Goal: Information Seeking & Learning: Learn about a topic

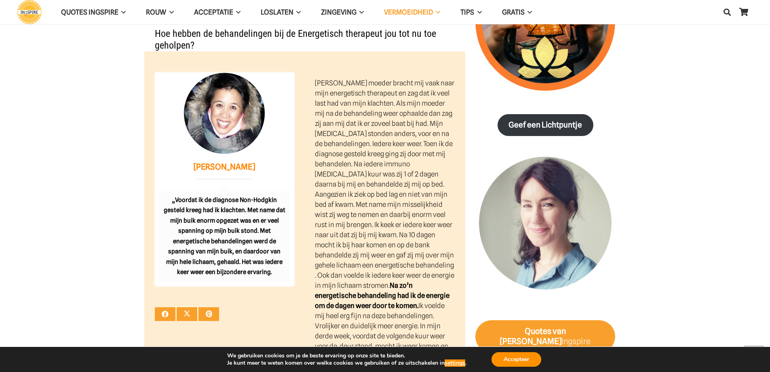
scroll to position [890, 0]
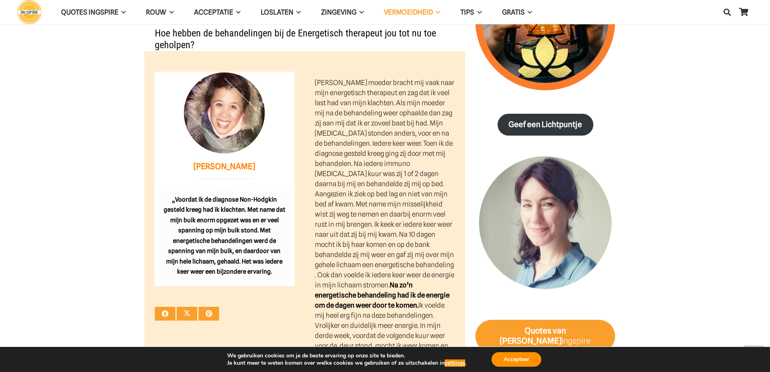
click at [195, 230] on blockquote "„Voordat ik de diagnose Non-Hodgkin gesteld kreeg had ik klachten. Met name dat…" at bounding box center [224, 235] width 123 height 82
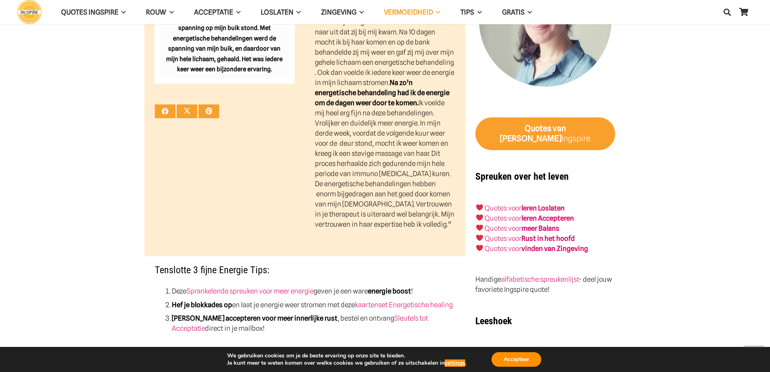
scroll to position [1132, 0]
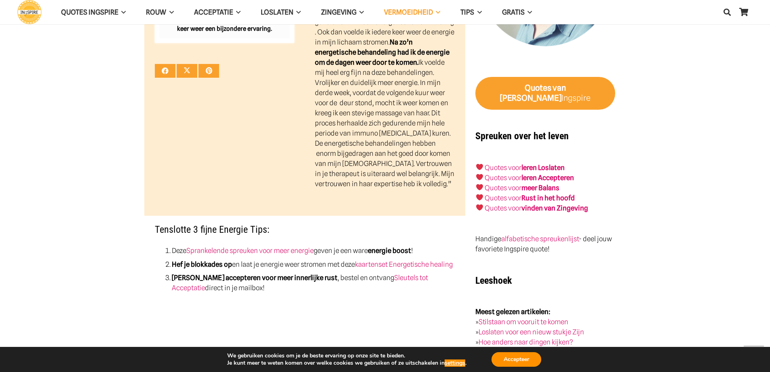
drag, startPoint x: 0, startPoint y: 144, endPoint x: 0, endPoint y: 204, distance: 59.8
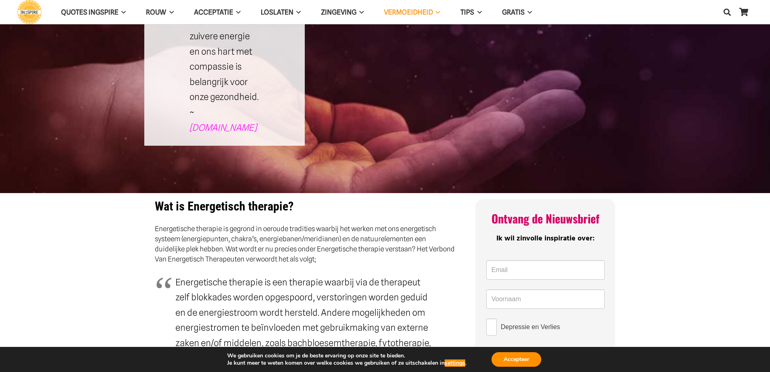
scroll to position [0, 0]
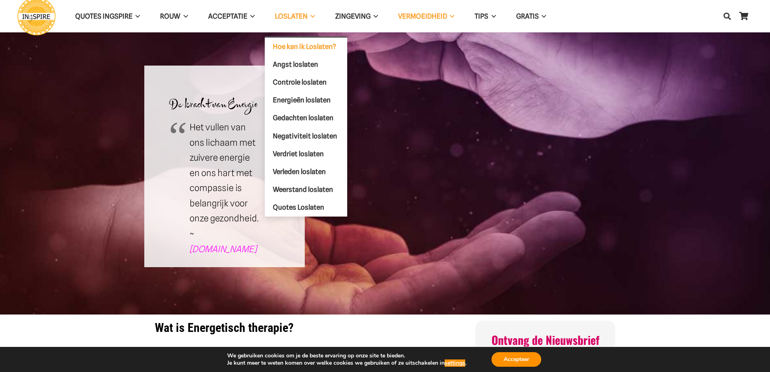
click at [311, 45] on span "Hoe kan ik Loslaten?" at bounding box center [304, 46] width 63 height 8
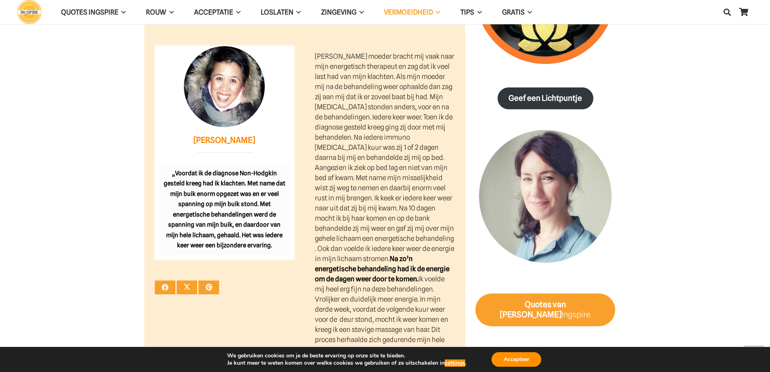
scroll to position [930, 0]
